Goal: Task Accomplishment & Management: Use online tool/utility

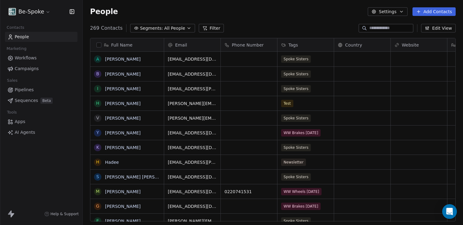
scroll to position [198, 380]
click at [23, 88] on span "Pipelines" at bounding box center [24, 90] width 19 height 6
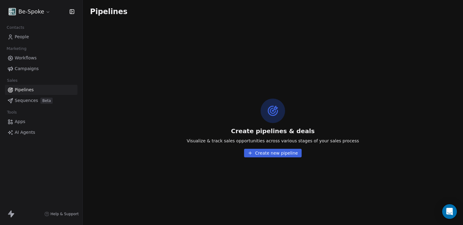
click at [27, 100] on span "Sequences" at bounding box center [26, 100] width 23 height 6
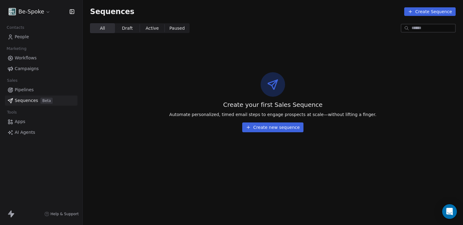
click at [274, 129] on button "Create new sequence" at bounding box center [272, 127] width 61 height 10
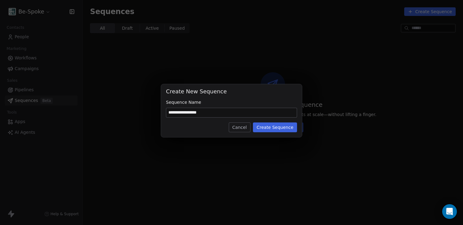
type input "**********"
click at [271, 127] on button "Create Sequence" at bounding box center [275, 127] width 44 height 10
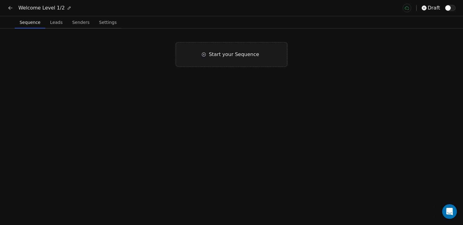
click at [224, 56] on span "Start your Sequence" at bounding box center [234, 54] width 50 height 7
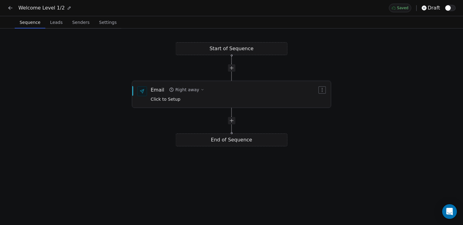
click at [179, 98] on div "Click to Setup" at bounding box center [178, 98] width 54 height 7
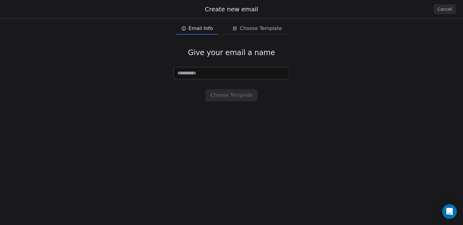
click at [446, 10] on button "Cancel" at bounding box center [445, 9] width 22 height 10
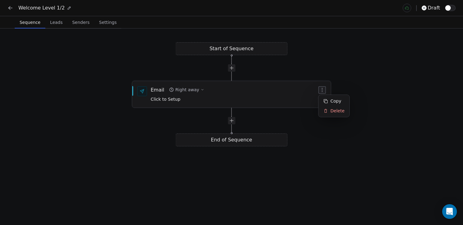
click at [319, 91] on icon "button" at bounding box center [321, 90] width 5 height 5
click at [201, 89] on icon "button" at bounding box center [202, 89] width 2 height 1
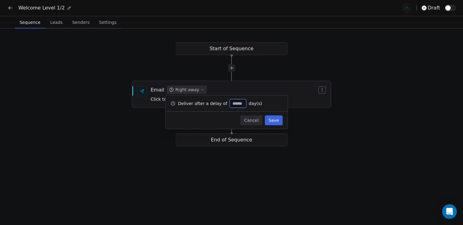
click at [201, 89] on icon "button" at bounding box center [202, 89] width 2 height 1
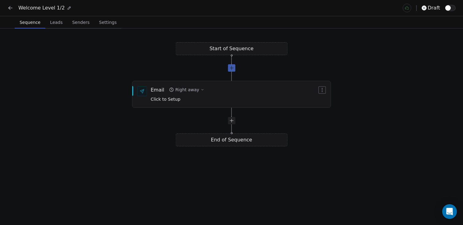
click at [231, 71] on div at bounding box center [231, 67] width 7 height 7
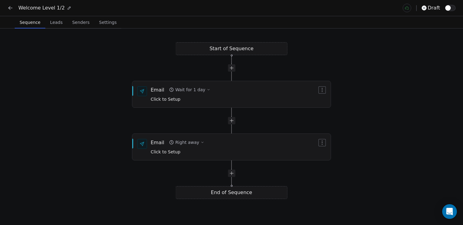
click at [56, 22] on span "Leads" at bounding box center [56, 22] width 17 height 9
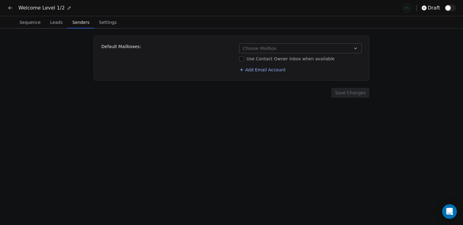
click at [78, 25] on span "Senders" at bounding box center [81, 22] width 22 height 9
click at [99, 23] on span "Settings" at bounding box center [108, 22] width 22 height 9
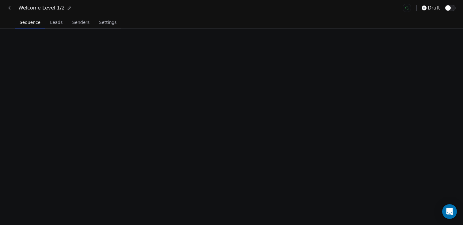
click at [30, 22] on span "Sequence" at bounding box center [30, 22] width 26 height 9
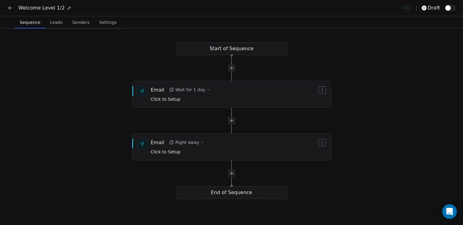
click at [8, 5] on icon at bounding box center [10, 8] width 6 height 6
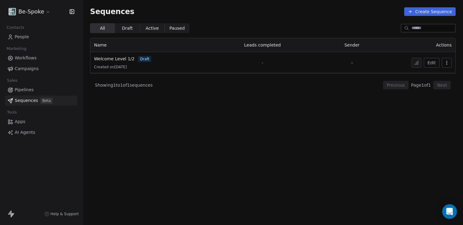
click at [28, 58] on span "Workflows" at bounding box center [26, 58] width 22 height 6
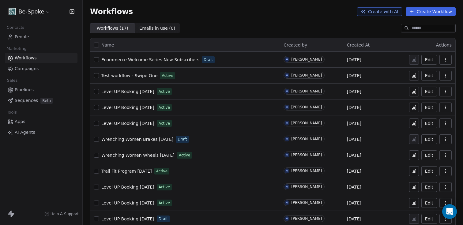
click at [27, 87] on span "Pipelines" at bounding box center [24, 90] width 19 height 6
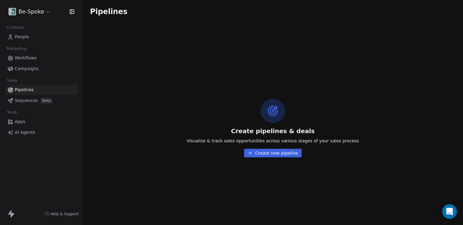
click at [28, 60] on span "Workflows" at bounding box center [26, 58] width 22 height 6
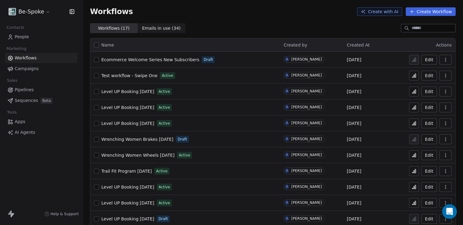
click at [156, 60] on span "Ecommerce Welcome Series New Subscribers" at bounding box center [150, 59] width 98 height 5
